Goal: Browse casually: Explore the website without a specific task or goal

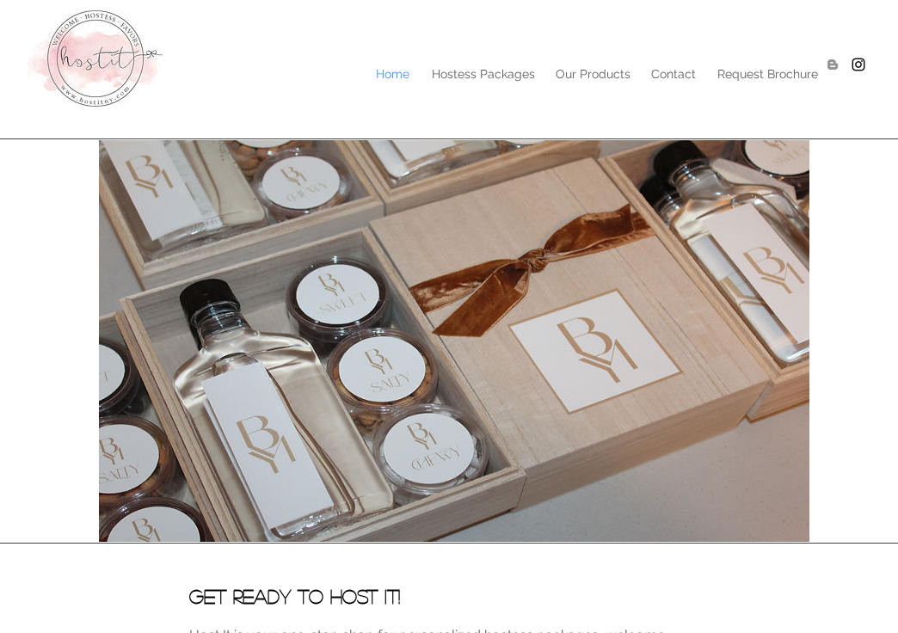
click at [464, 89] on div at bounding box center [449, 64] width 898 height 128
click at [470, 79] on p "Hostess Packages" at bounding box center [483, 74] width 120 height 26
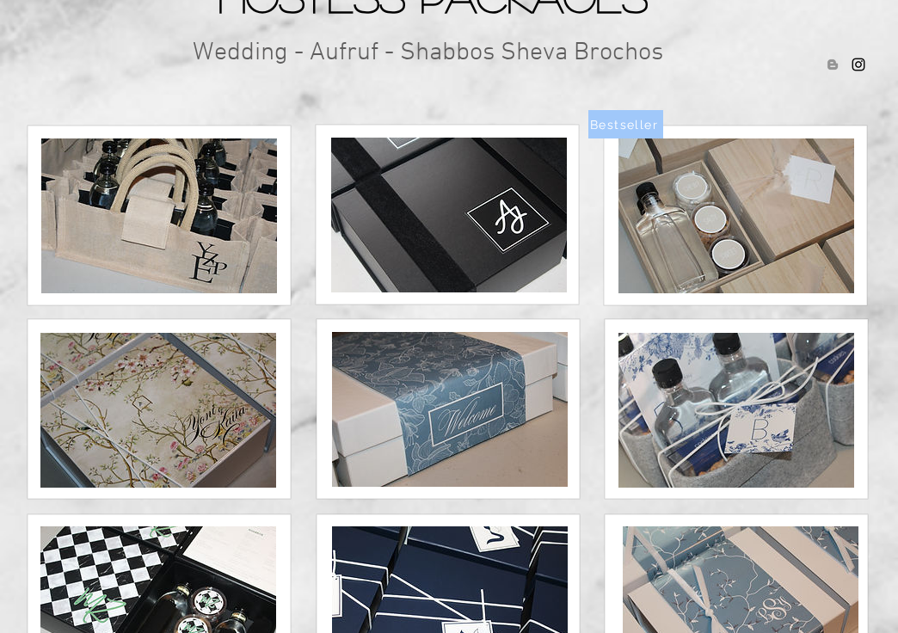
scroll to position [258, 0]
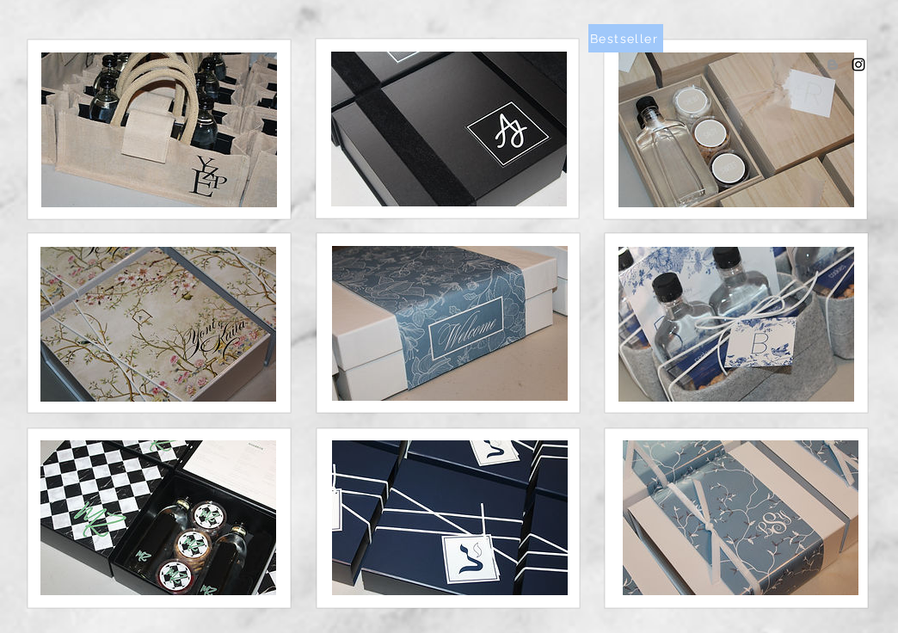
click at [515, 150] on img at bounding box center [449, 129] width 236 height 155
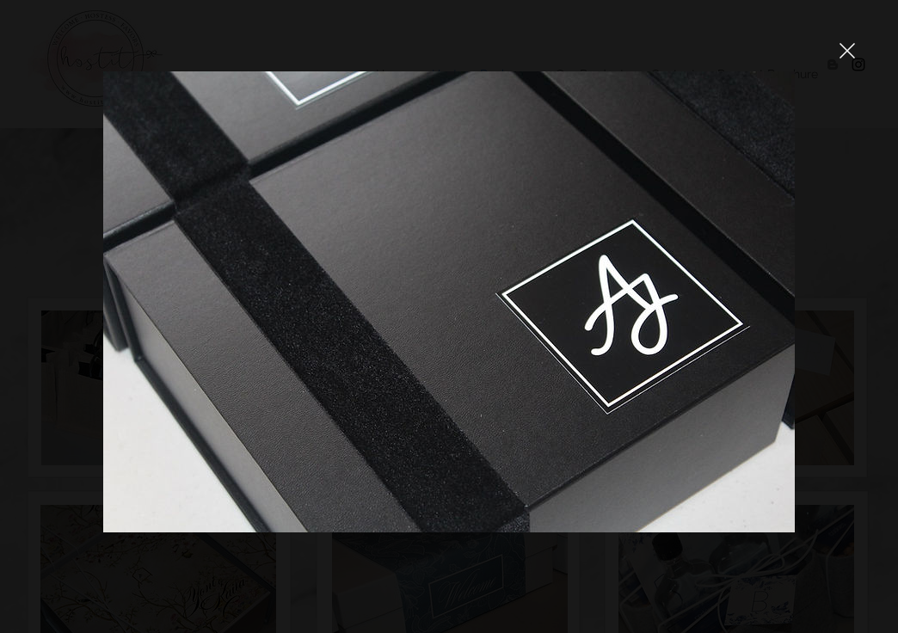
click at [843, 61] on div at bounding box center [449, 316] width 898 height 633
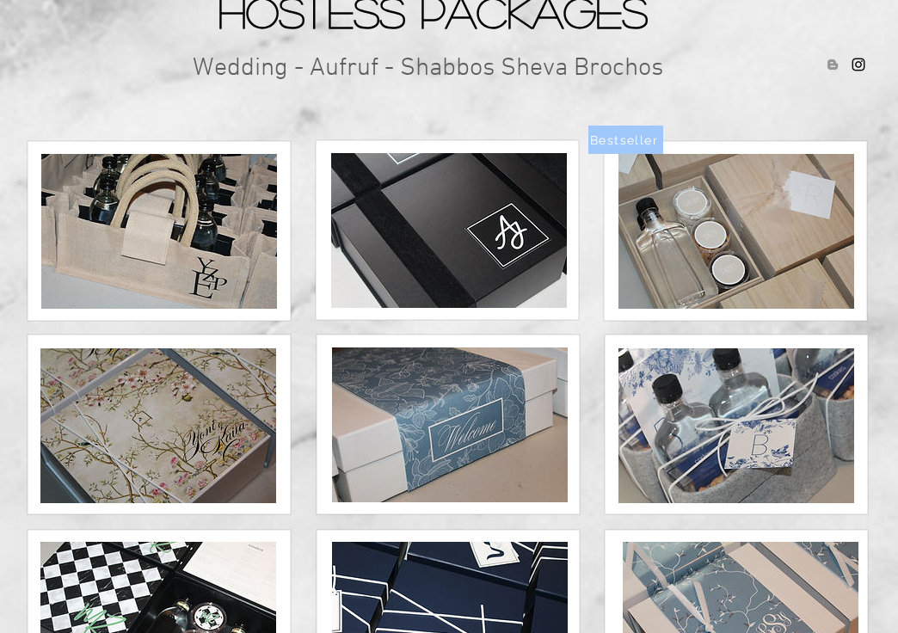
scroll to position [57, 0]
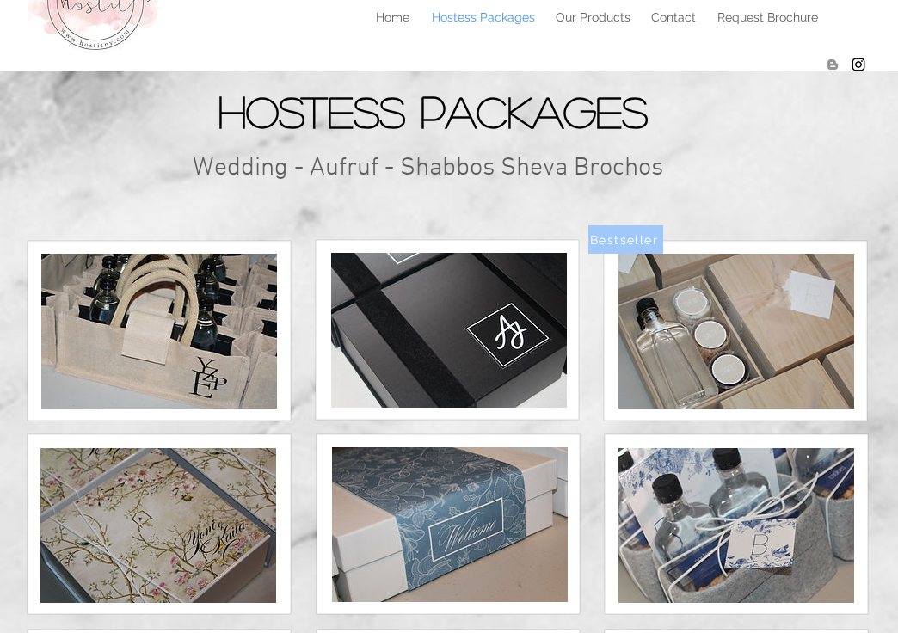
click at [644, 361] on img at bounding box center [737, 331] width 236 height 155
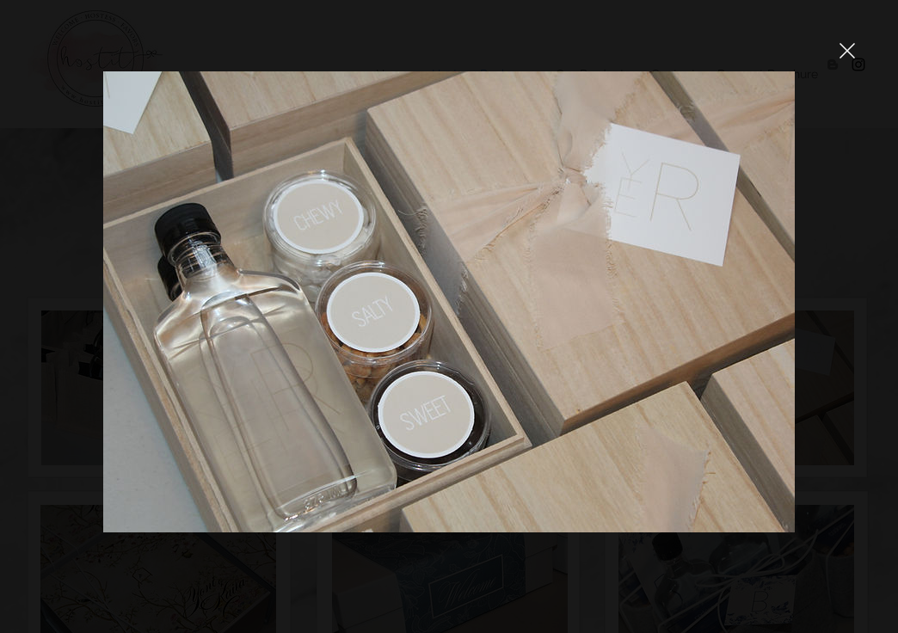
click at [850, 57] on icon "close" at bounding box center [847, 50] width 15 height 15
